Goal: Task Accomplishment & Management: Complete application form

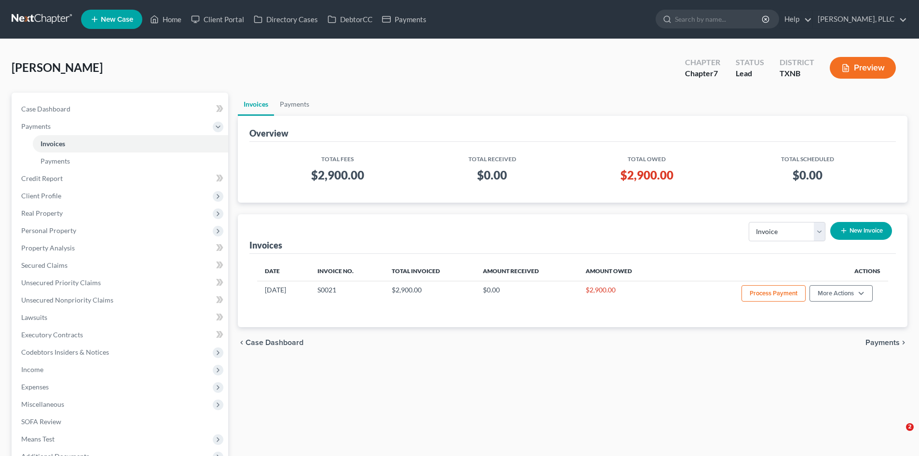
select select "0"
click at [50, 110] on span "Case Dashboard" at bounding box center [45, 109] width 49 height 8
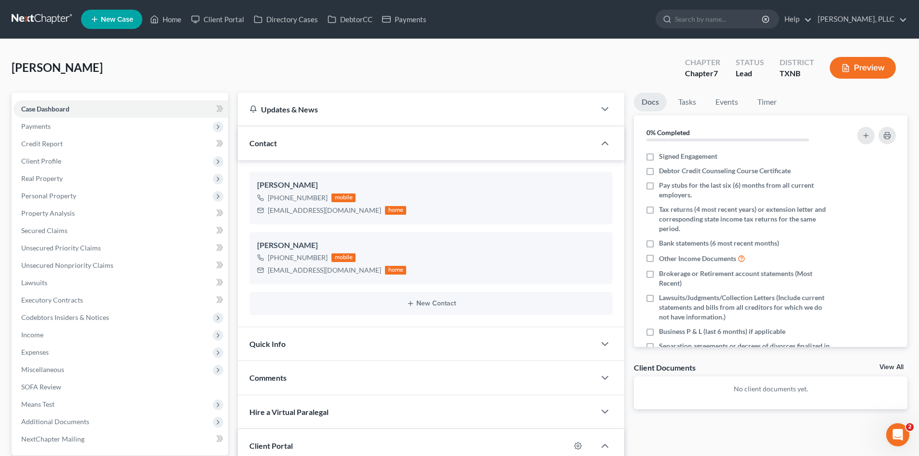
click at [115, 19] on span "New Case" at bounding box center [117, 19] width 32 height 7
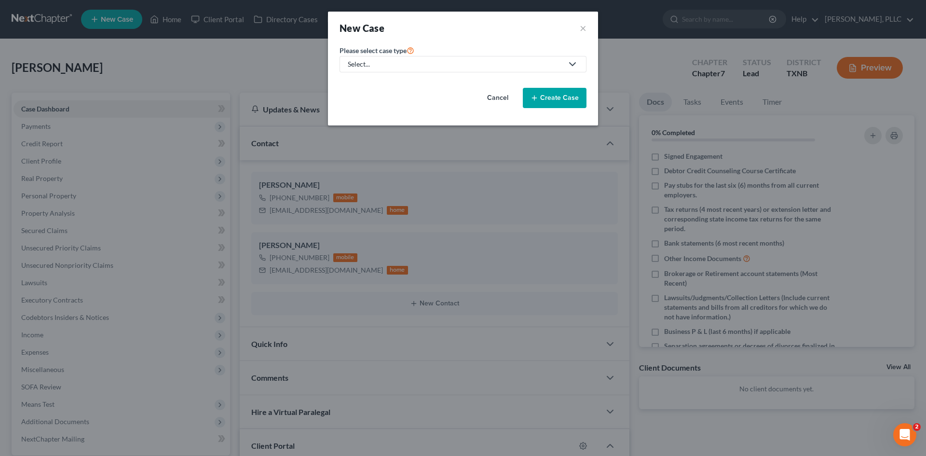
click at [411, 68] on div "Select..." at bounding box center [455, 64] width 215 height 10
click at [391, 84] on div "Bankruptcy" at bounding box center [388, 84] width 79 height 10
select select "78"
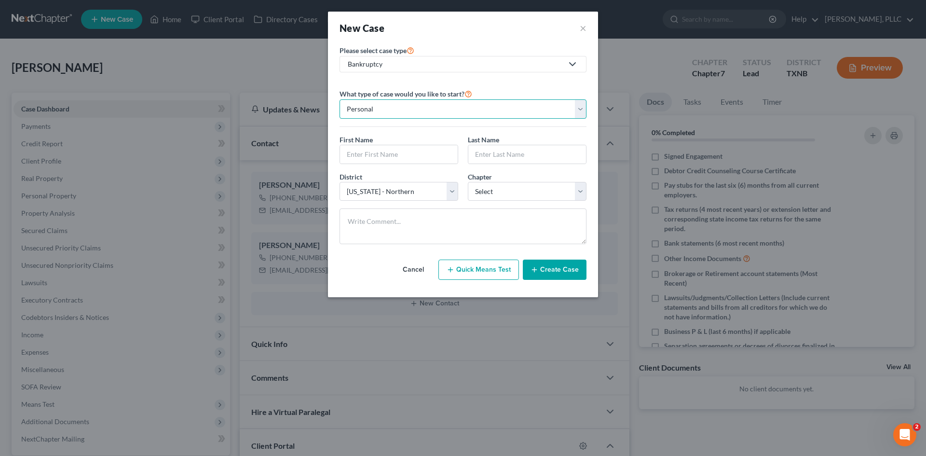
click at [384, 106] on select "Personal Business" at bounding box center [463, 108] width 247 height 19
drag, startPoint x: 355, startPoint y: 153, endPoint x: 349, endPoint y: 154, distance: 5.4
click at [355, 153] on input "text" at bounding box center [399, 154] width 118 height 18
type input "[PERSON_NAME]"
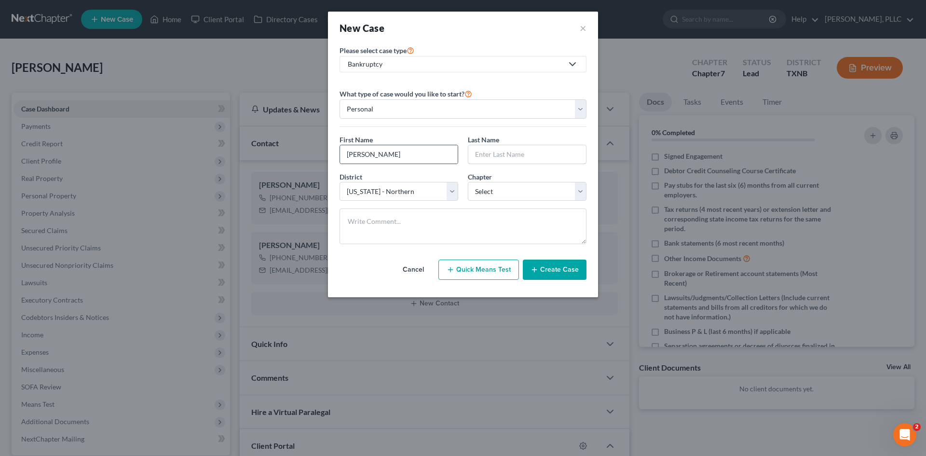
type input "q"
type input "[GEOGRAPHIC_DATA]"
click at [449, 192] on select "Select [US_STATE] - [GEOGRAPHIC_DATA] [US_STATE] - [GEOGRAPHIC_DATA][US_STATE] …" at bounding box center [399, 191] width 119 height 19
select select "77"
click at [340, 182] on select "Select [US_STATE] - [GEOGRAPHIC_DATA] [US_STATE] - [GEOGRAPHIC_DATA][US_STATE] …" at bounding box center [399, 191] width 119 height 19
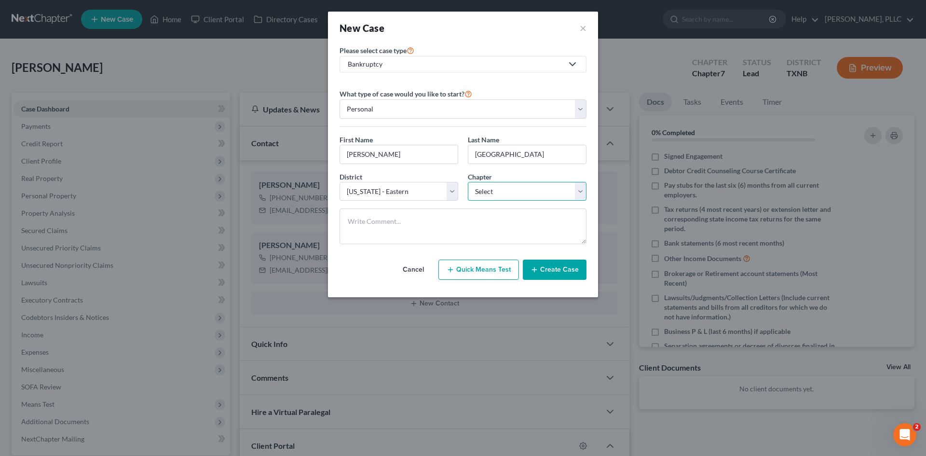
click at [514, 191] on select "Select 7 11 12 13" at bounding box center [527, 191] width 119 height 19
select select "0"
click at [468, 182] on select "Select 7 11 12 13" at bounding box center [527, 191] width 119 height 19
click at [552, 268] on button "Create Case" at bounding box center [555, 270] width 64 height 20
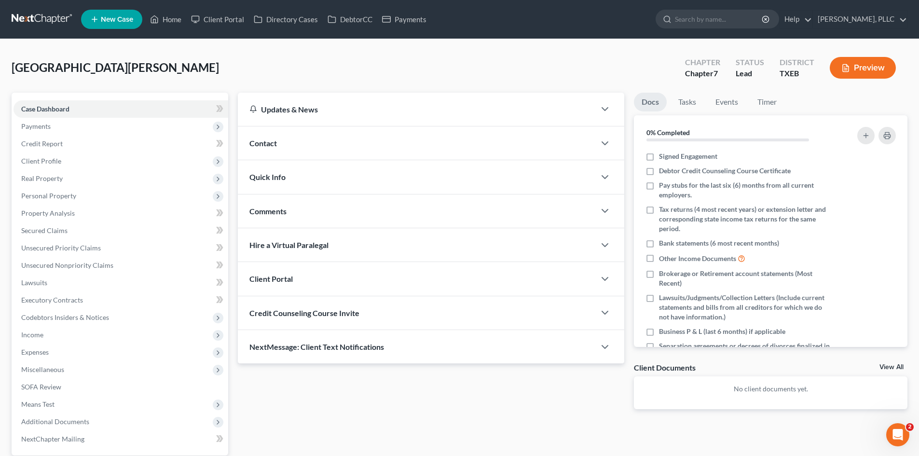
click at [282, 144] on div "Contact" at bounding box center [416, 142] width 357 height 33
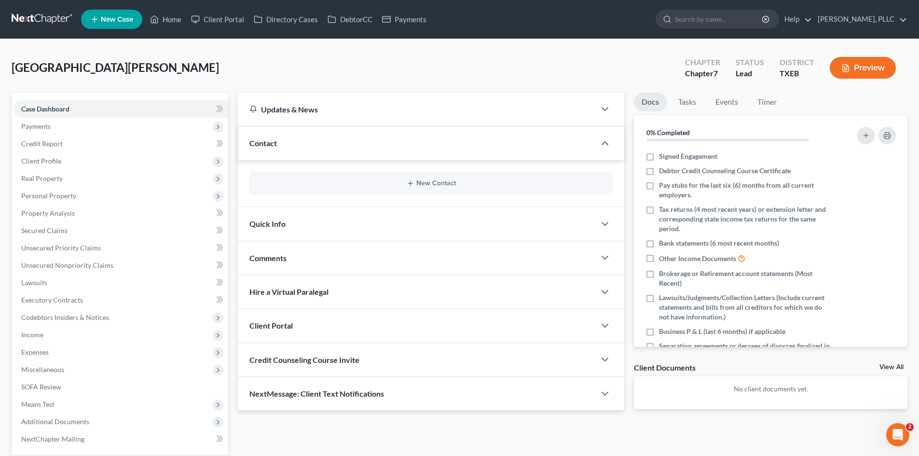
click at [432, 179] on div "New Contact" at bounding box center [430, 183] width 363 height 23
click at [421, 184] on button "New Contact" at bounding box center [431, 183] width 348 height 8
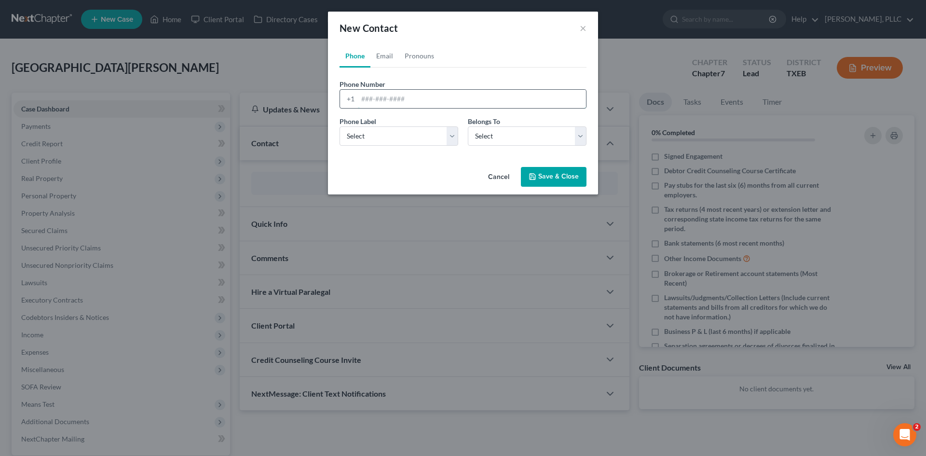
click at [386, 96] on input "tel" at bounding box center [472, 99] width 228 height 18
click at [361, 137] on select "Select Mobile Home Work Other" at bounding box center [399, 135] width 119 height 19
click at [379, 94] on input "4" at bounding box center [472, 99] width 228 height 18
type input "4693601754"
click at [427, 138] on select "Select Mobile Home Work Other" at bounding box center [399, 135] width 119 height 19
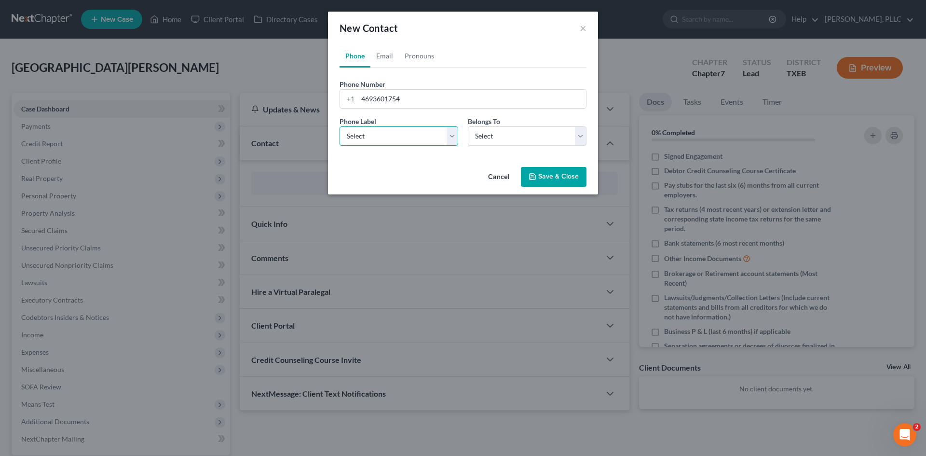
select select "0"
click at [340, 126] on select "Select Mobile Home Work Other" at bounding box center [399, 135] width 119 height 19
click at [498, 137] on select "Select Client Other" at bounding box center [527, 135] width 119 height 19
select select "0"
click at [468, 126] on select "Select Client Other" at bounding box center [527, 135] width 119 height 19
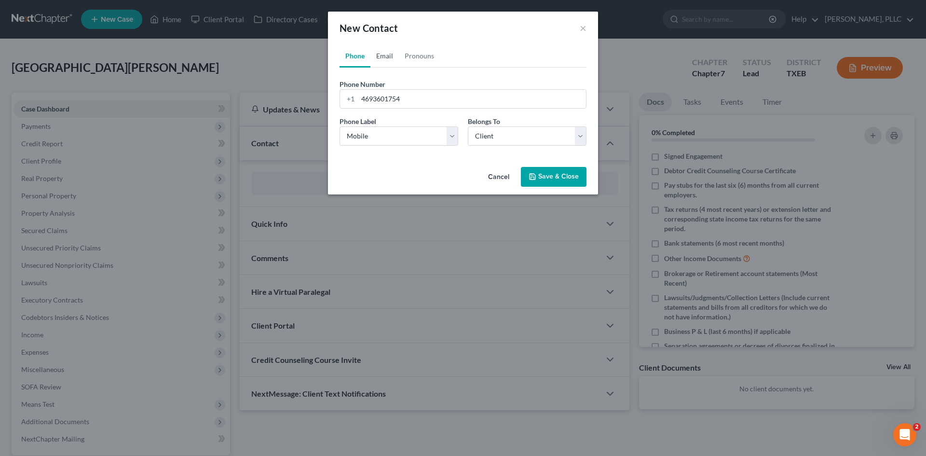
click at [383, 59] on link "Email" at bounding box center [384, 55] width 28 height 23
drag, startPoint x: 359, startPoint y: 95, endPoint x: 350, endPoint y: 93, distance: 9.9
click at [358, 95] on input "email" at bounding box center [472, 99] width 228 height 18
type input "[EMAIL_ADDRESS][DOMAIN_NAME]"
click at [400, 140] on select "Select Home Work Other" at bounding box center [399, 135] width 119 height 19
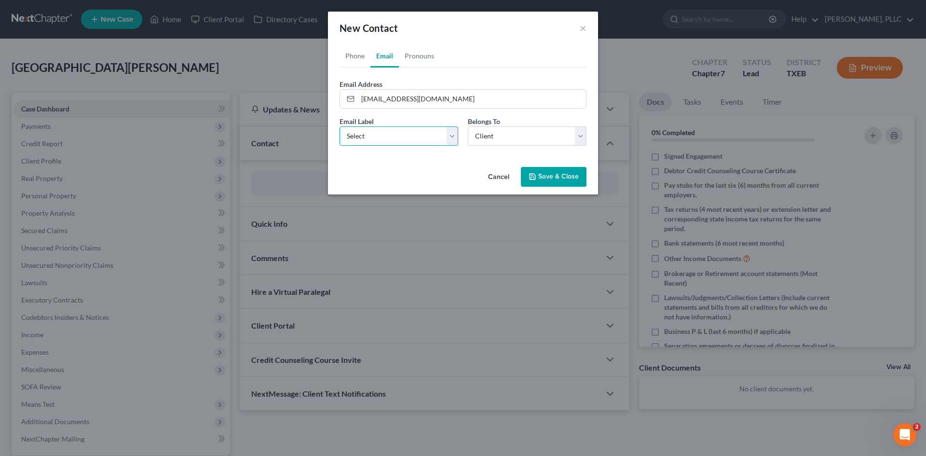
select select "0"
click at [340, 126] on select "Select Home Work Other" at bounding box center [399, 135] width 119 height 19
click at [551, 178] on button "Save & Close" at bounding box center [554, 177] width 66 height 20
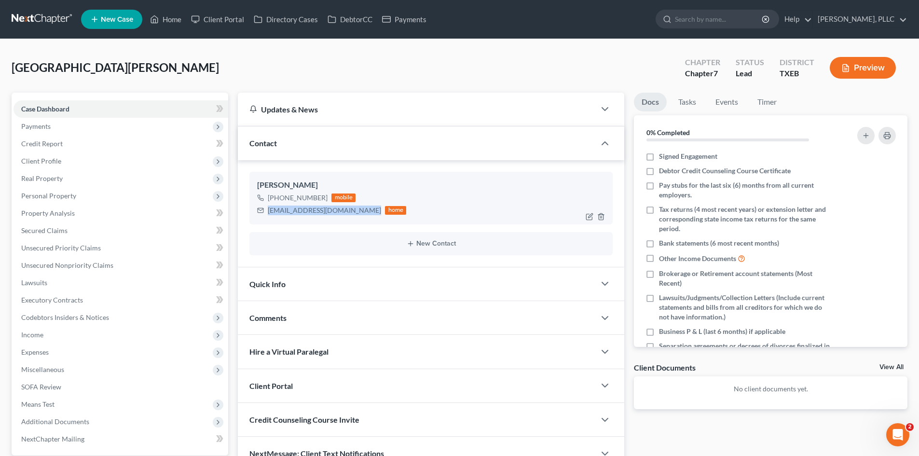
drag, startPoint x: 364, startPoint y: 210, endPoint x: 268, endPoint y: 212, distance: 96.0
click at [268, 212] on div "[EMAIL_ADDRESS][DOMAIN_NAME]" at bounding box center [324, 210] width 113 height 10
copy div "[EMAIL_ADDRESS][DOMAIN_NAME]"
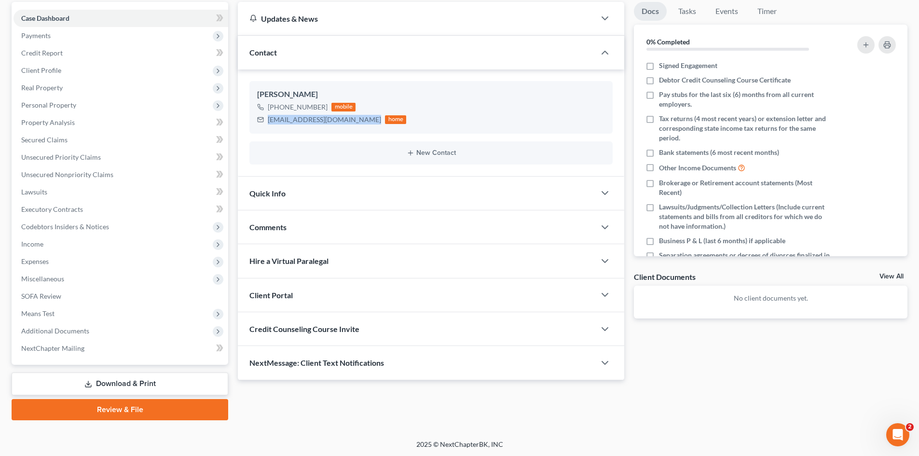
scroll to position [92, 0]
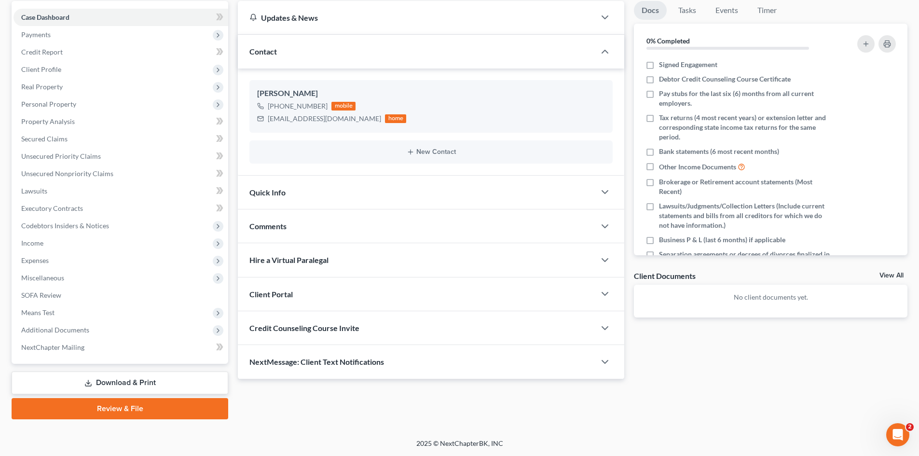
click at [307, 293] on div "Client Portal" at bounding box center [416, 293] width 357 height 33
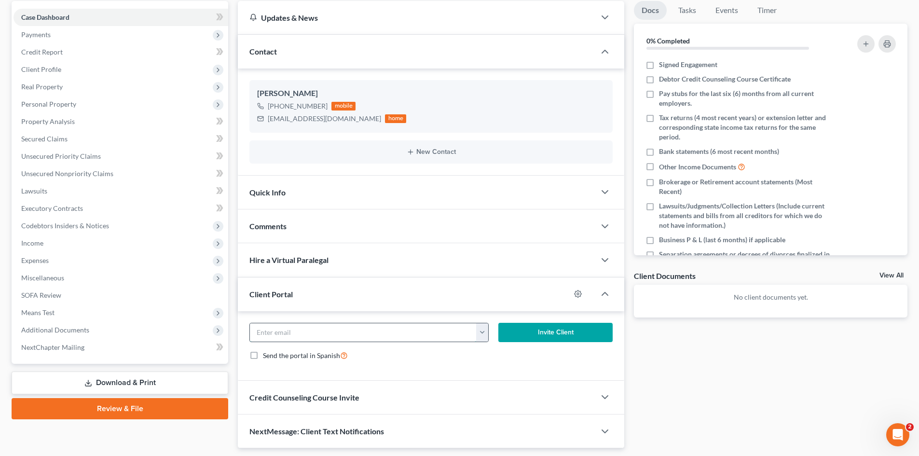
click at [331, 336] on input "email" at bounding box center [363, 332] width 227 height 18
paste input "[EMAIL_ADDRESS][DOMAIN_NAME]"
type input "[EMAIL_ADDRESS][DOMAIN_NAME]"
click at [549, 333] on button "Invite Client" at bounding box center [555, 332] width 115 height 19
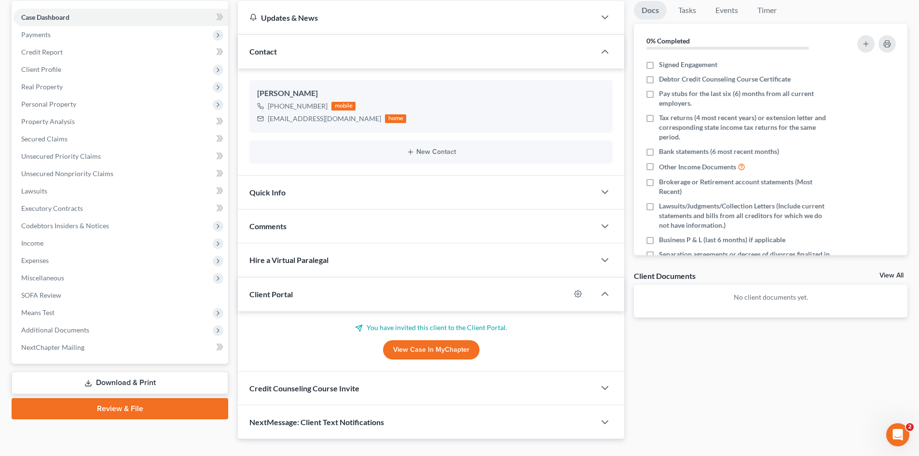
scroll to position [111, 0]
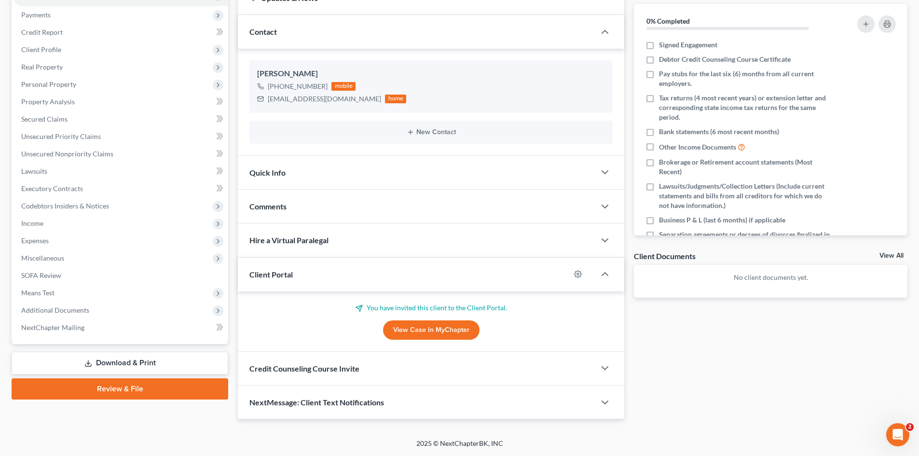
click at [360, 368] on div "Credit Counseling Course Invite" at bounding box center [416, 368] width 357 height 33
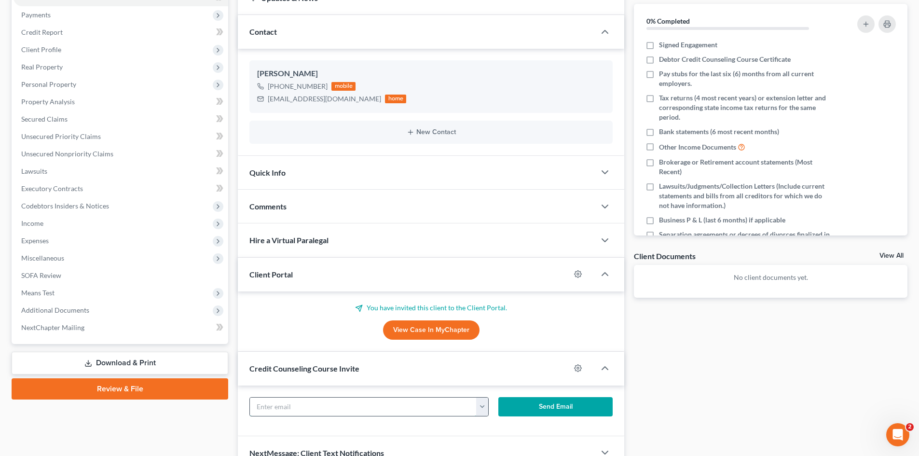
click at [308, 407] on input "text" at bounding box center [363, 406] width 227 height 18
paste input "[EMAIL_ADDRESS][DOMAIN_NAME]"
type input "[EMAIL_ADDRESS][DOMAIN_NAME]"
click at [552, 405] on button "Send Email" at bounding box center [555, 406] width 115 height 19
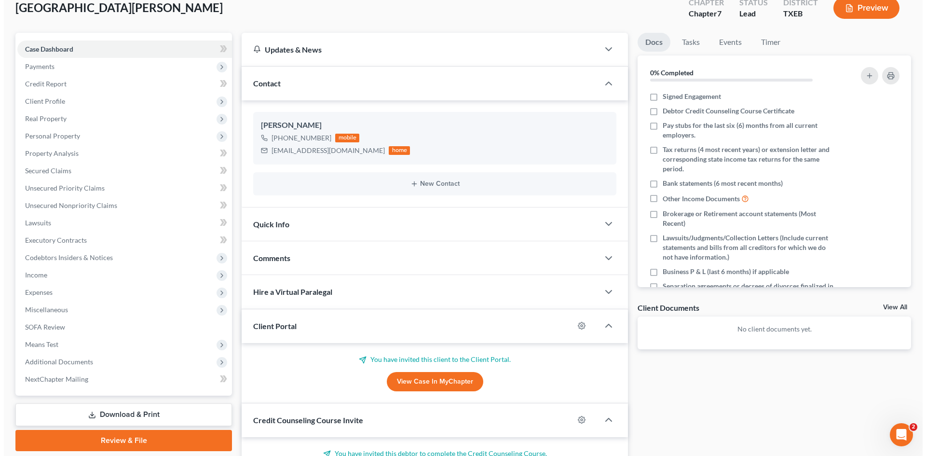
scroll to position [0, 0]
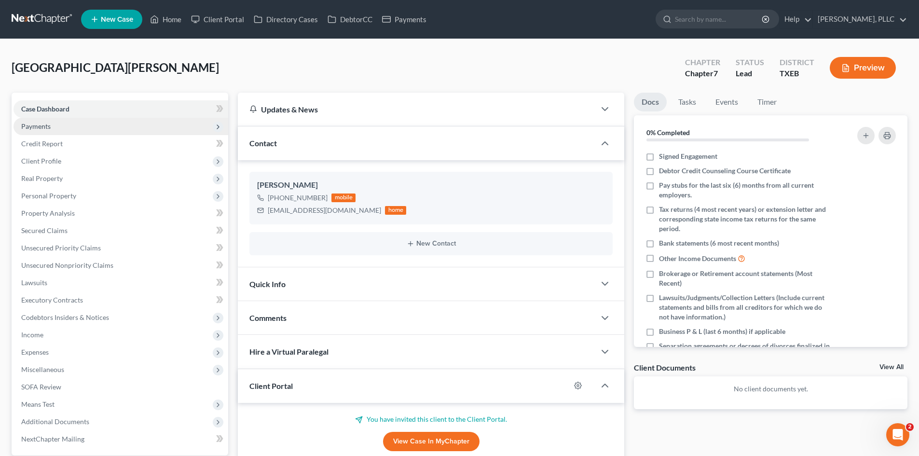
click at [43, 127] on span "Payments" at bounding box center [35, 126] width 29 height 8
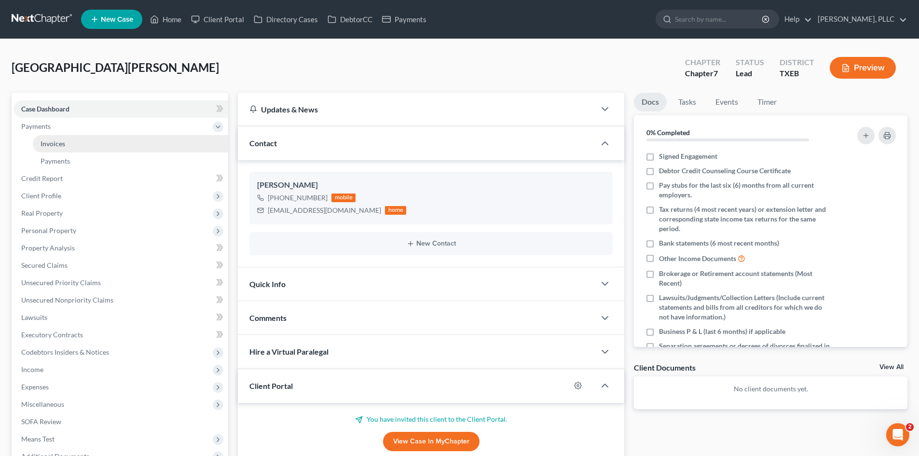
click at [59, 145] on span "Invoices" at bounding box center [53, 143] width 25 height 8
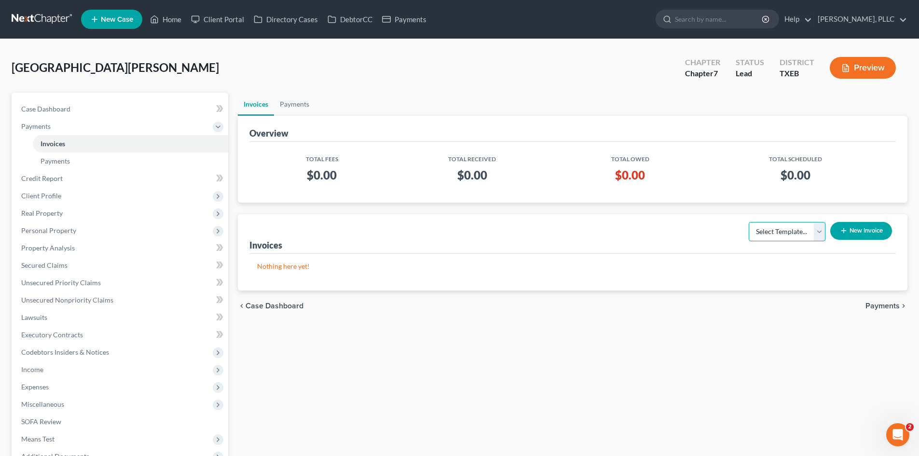
click at [819, 229] on select "Select Template... Invoice" at bounding box center [787, 231] width 77 height 19
select select "0"
click at [749, 222] on select "Select Template... Invoice" at bounding box center [787, 231] width 77 height 19
click at [860, 233] on button "New Invoice" at bounding box center [861, 231] width 62 height 18
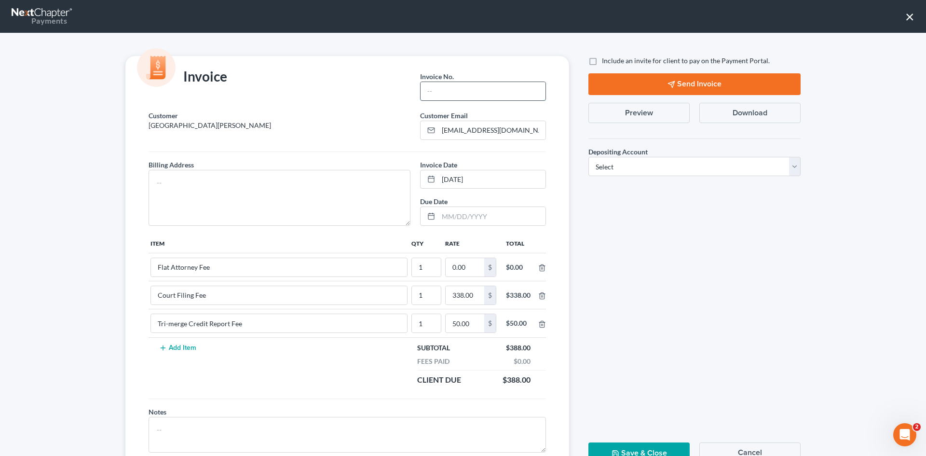
click at [448, 89] on input "text" at bounding box center [483, 91] width 125 height 18
type input "T0018"
click at [215, 177] on textarea at bounding box center [280, 198] width 262 height 56
type textarea "TBD"
click at [453, 272] on input "0.00" at bounding box center [465, 267] width 39 height 18
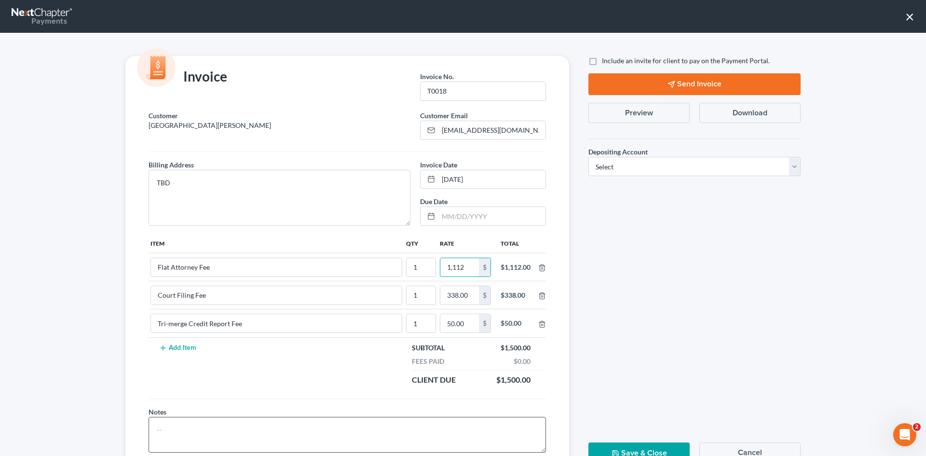
type input "1,112"
click at [312, 437] on textarea at bounding box center [347, 435] width 397 height 36
click at [602, 63] on label "Include an invite for client to pay on the Payment Portal." at bounding box center [686, 61] width 168 height 10
click at [606, 62] on input "Include an invite for client to pay on the Payment Portal." at bounding box center [609, 59] width 6 height 6
checkbox input "true"
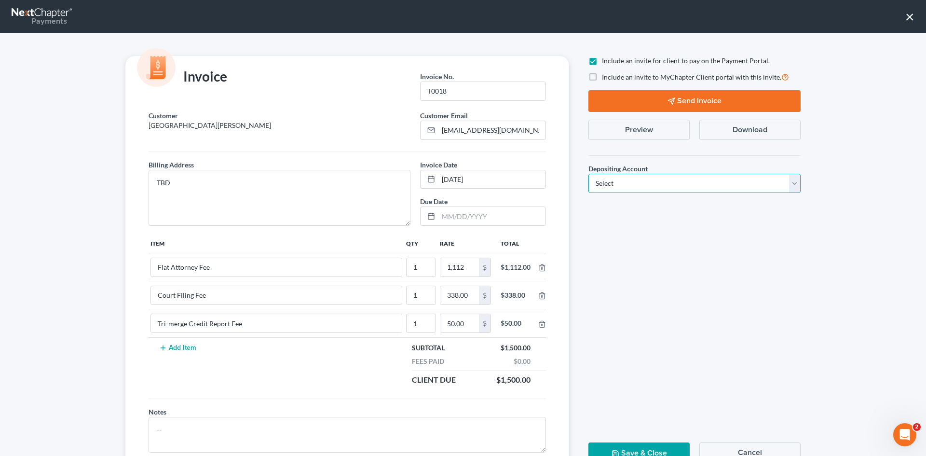
click at [634, 180] on select "Select Operation Trust" at bounding box center [694, 183] width 212 height 19
select select "1"
click at [588, 174] on select "Select Operation Trust" at bounding box center [694, 183] width 212 height 19
click at [681, 99] on button "Send Invoice" at bounding box center [694, 101] width 212 height 22
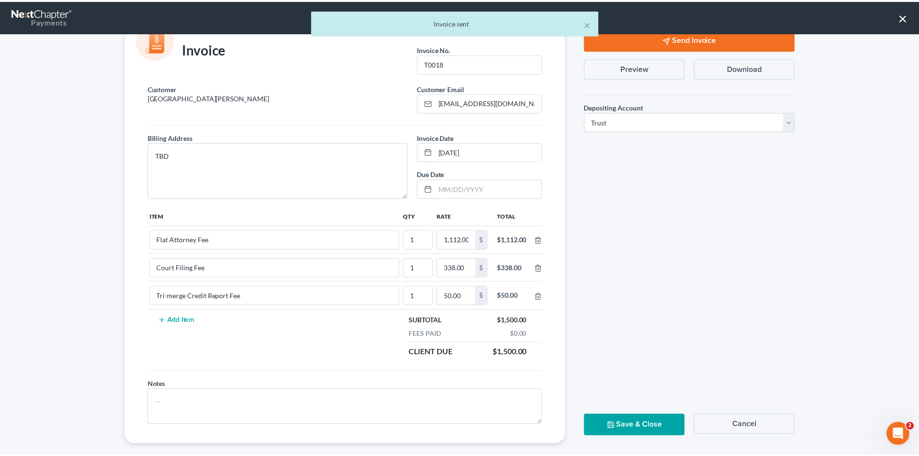
scroll to position [39, 0]
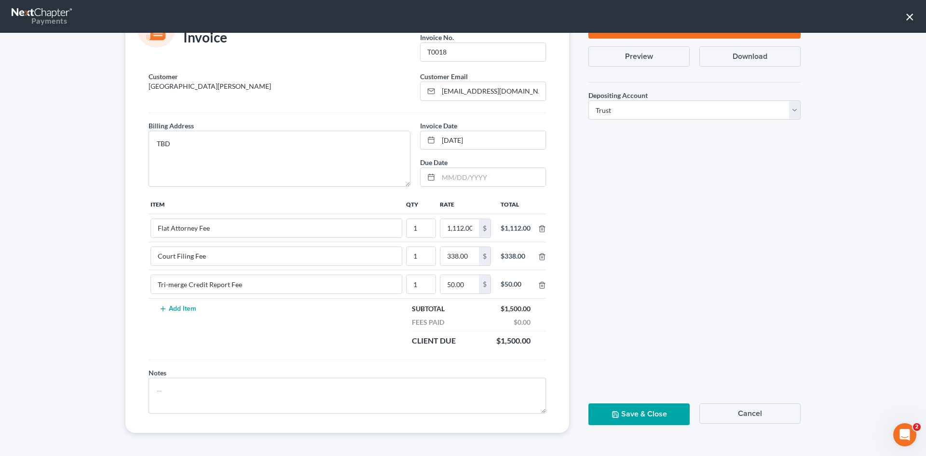
click at [648, 409] on button "Save & Close" at bounding box center [638, 414] width 101 height 22
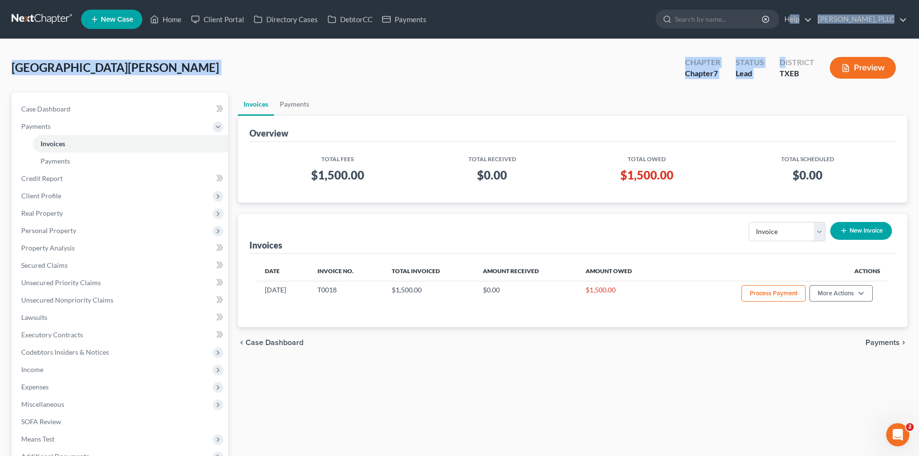
drag, startPoint x: 785, startPoint y: 39, endPoint x: 784, endPoint y: 29, distance: 9.2
click at [784, 31] on div "Home New Case Client Portal Directory Cases DebtorCC Payments [PERSON_NAME], PL…" at bounding box center [459, 291] width 919 height 582
